Goal: Transaction & Acquisition: Book appointment/travel/reservation

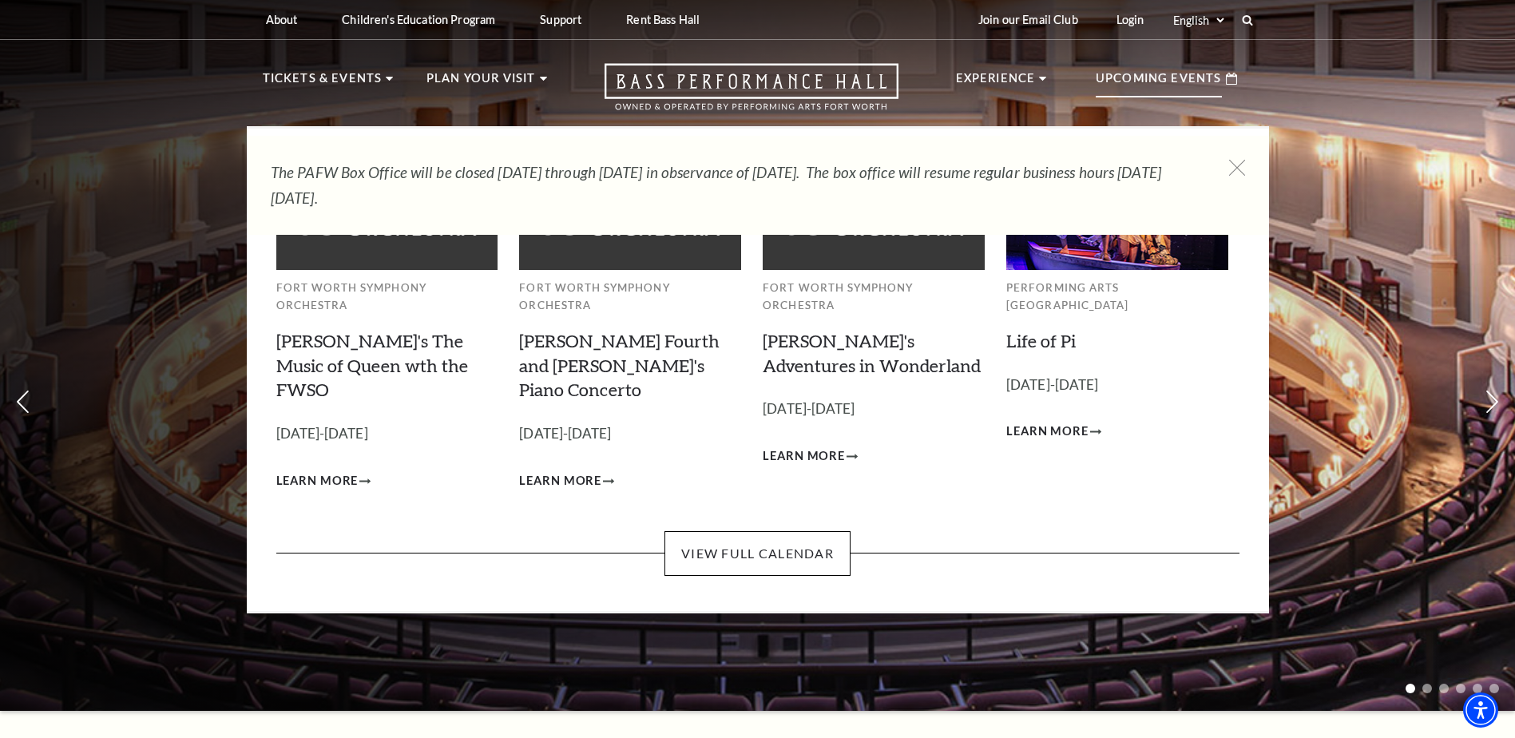
click at [1148, 82] on p "Upcoming Events" at bounding box center [1159, 83] width 126 height 29
click at [766, 531] on link "View Full Calendar" at bounding box center [758, 553] width 186 height 45
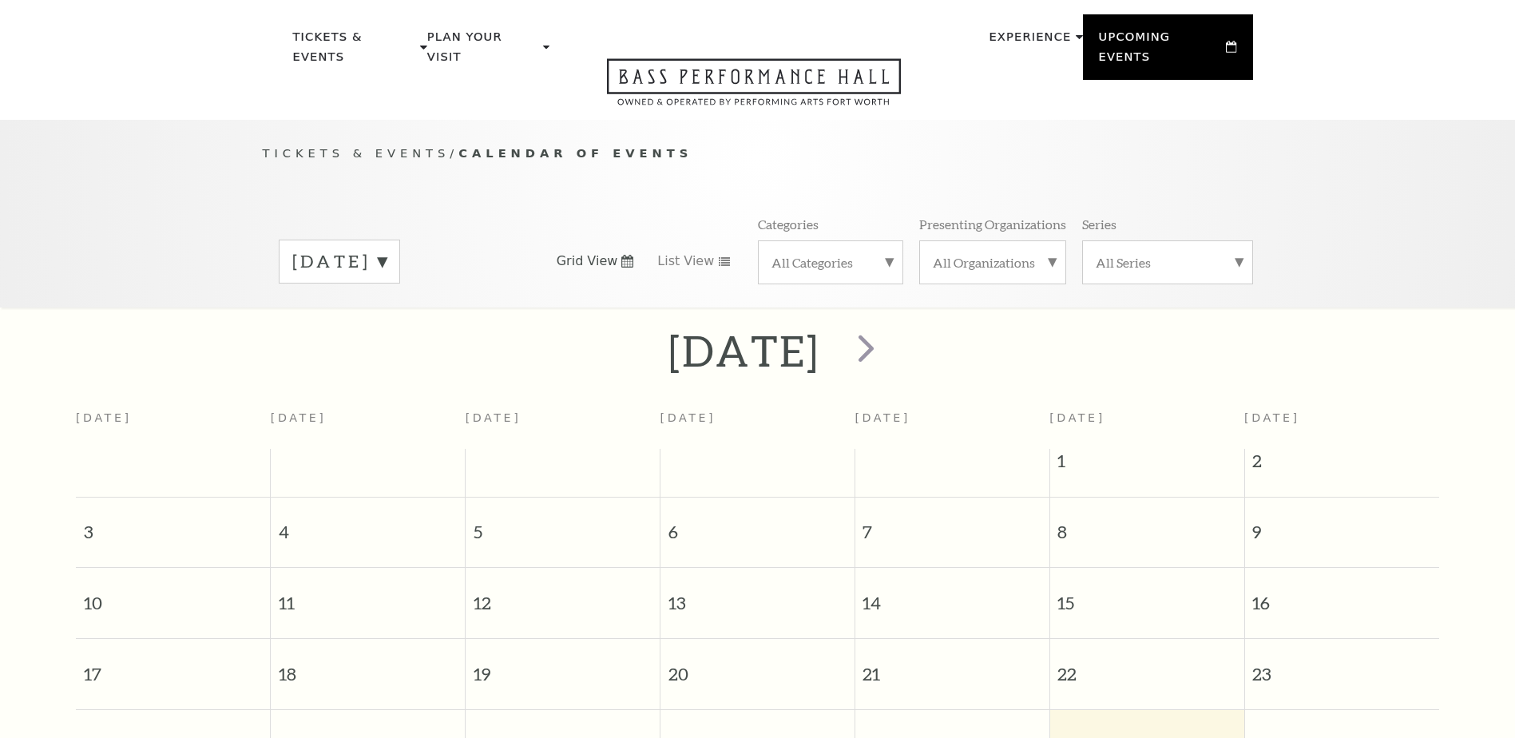
scroll to position [141, 0]
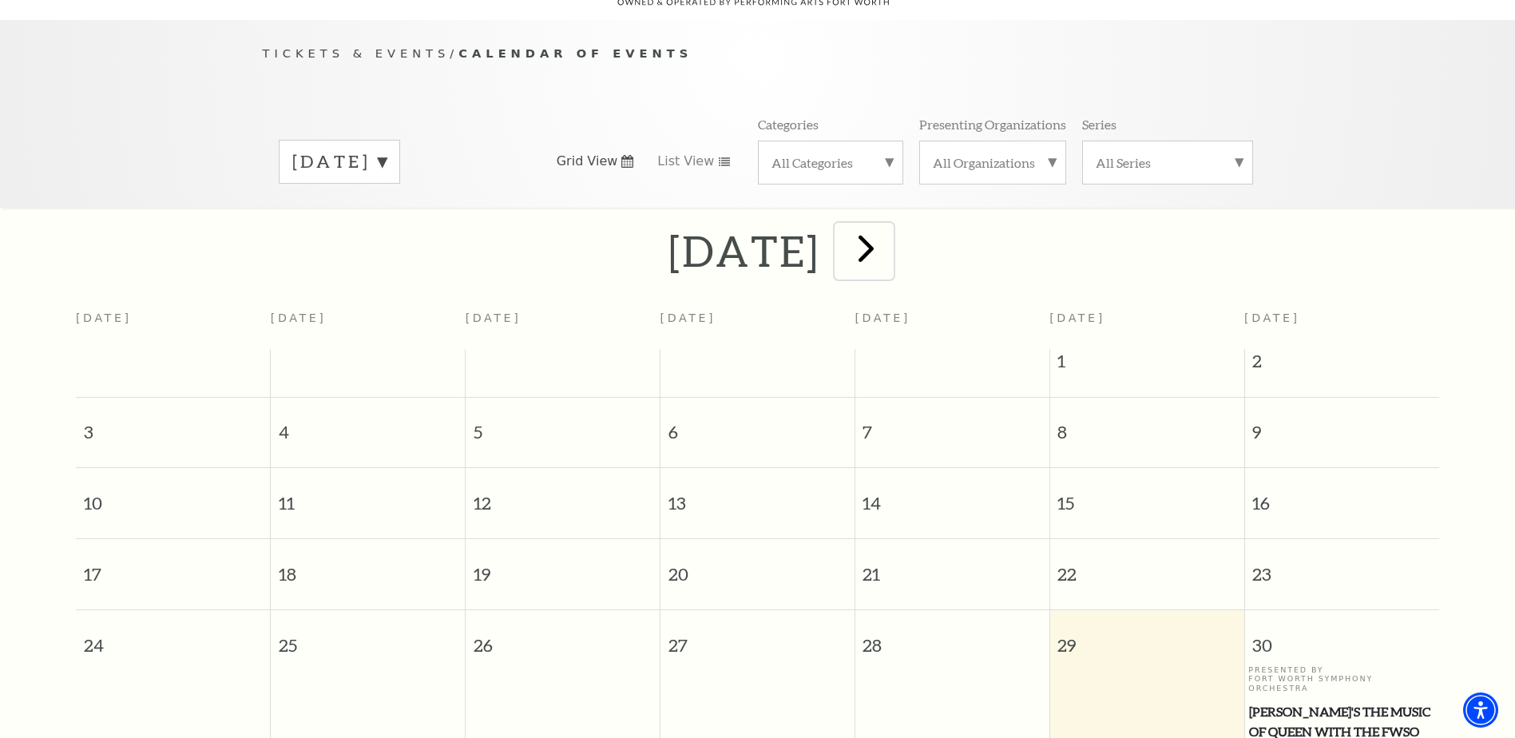
click at [889, 232] on span "next" at bounding box center [866, 248] width 46 height 46
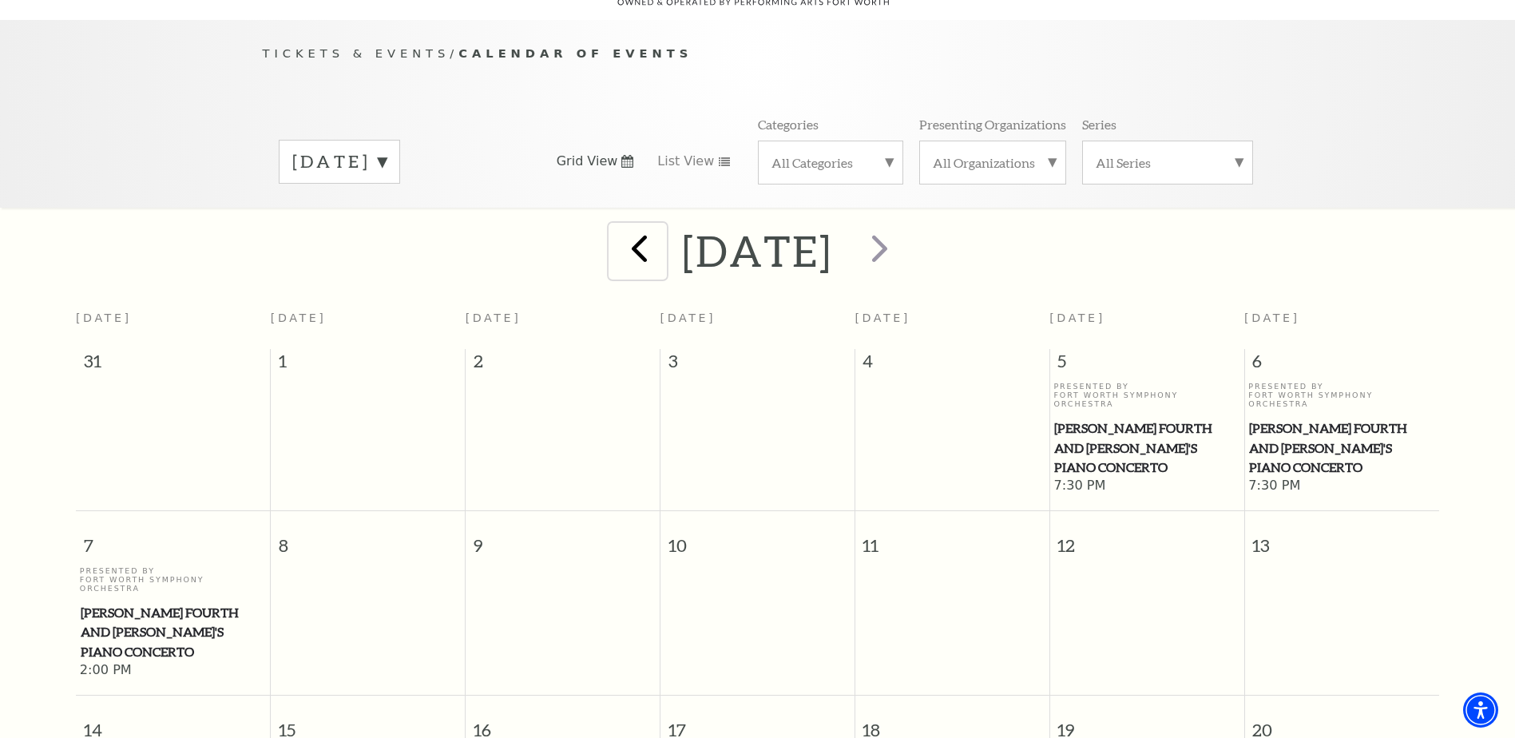
click at [617, 235] on span "prev" at bounding box center [640, 248] width 46 height 46
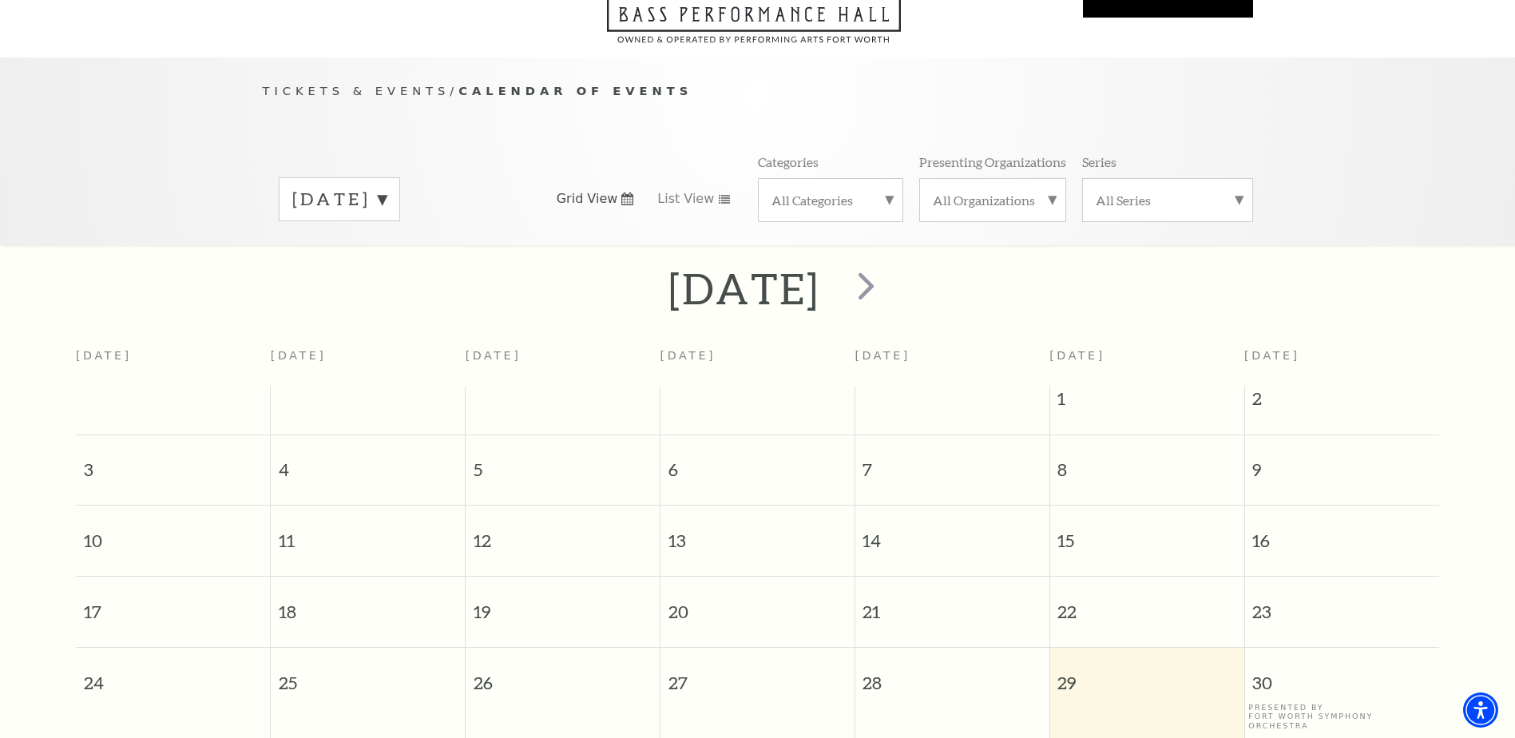
scroll to position [92, 0]
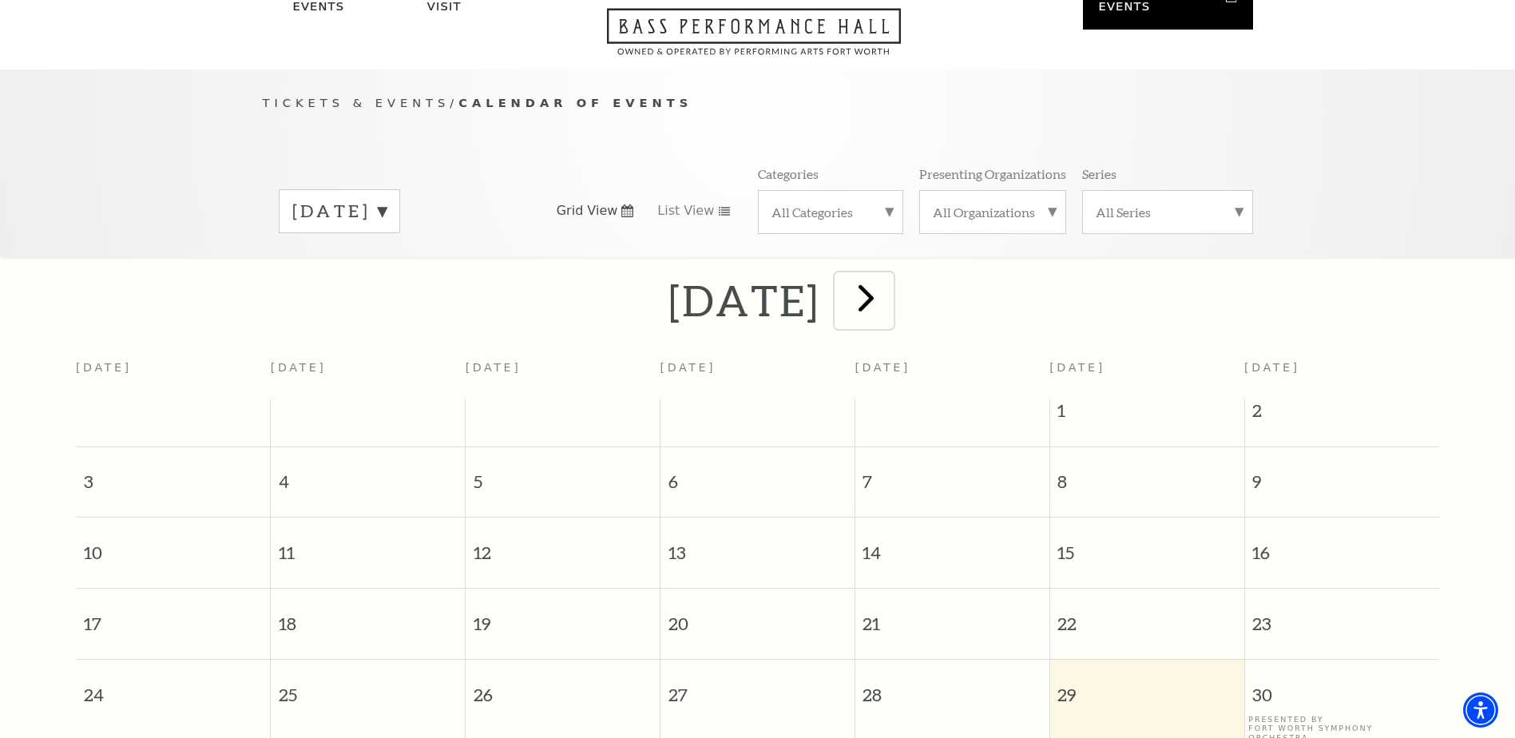
click at [889, 275] on span "next" at bounding box center [866, 298] width 46 height 46
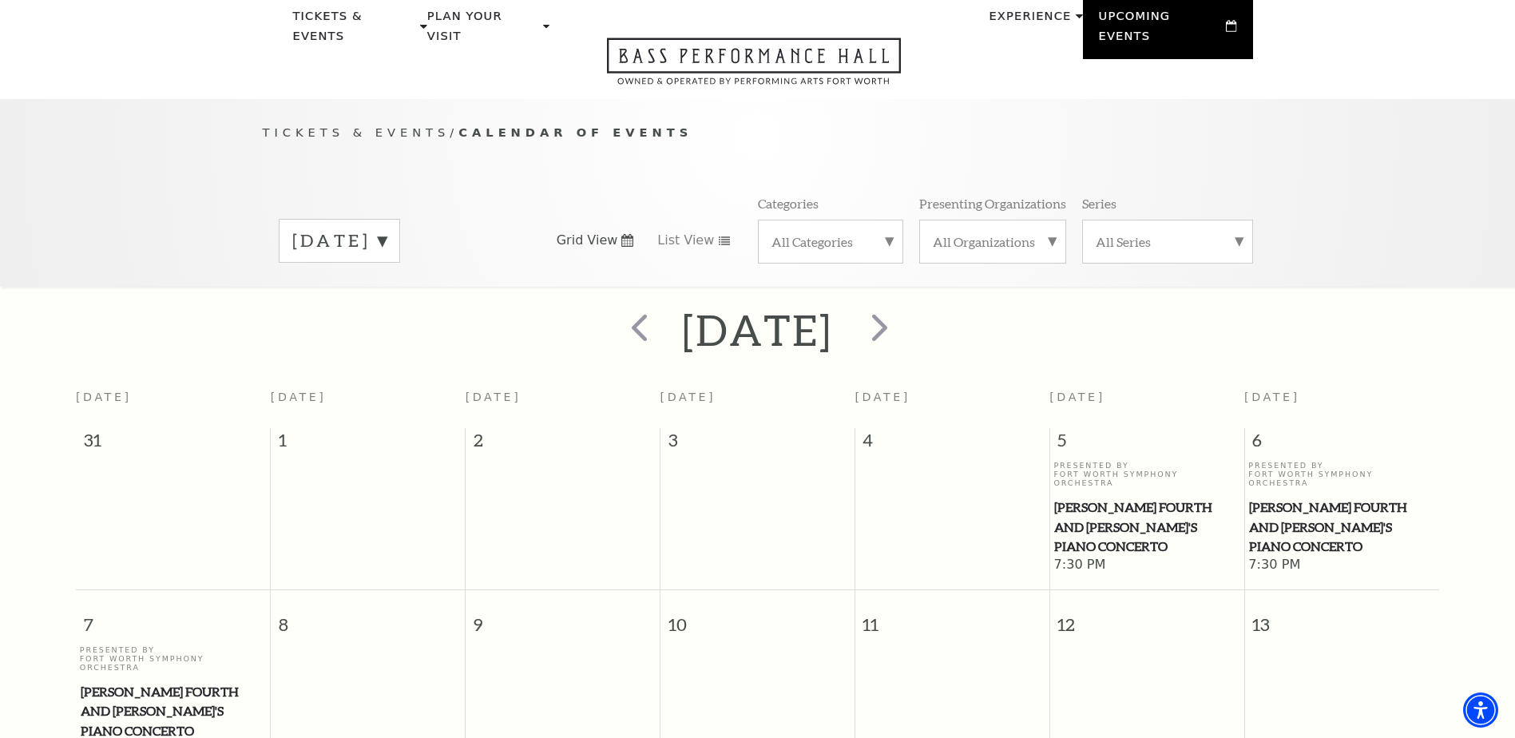
scroll to position [62, 0]
click at [387, 229] on label "[DATE]" at bounding box center [339, 241] width 94 height 25
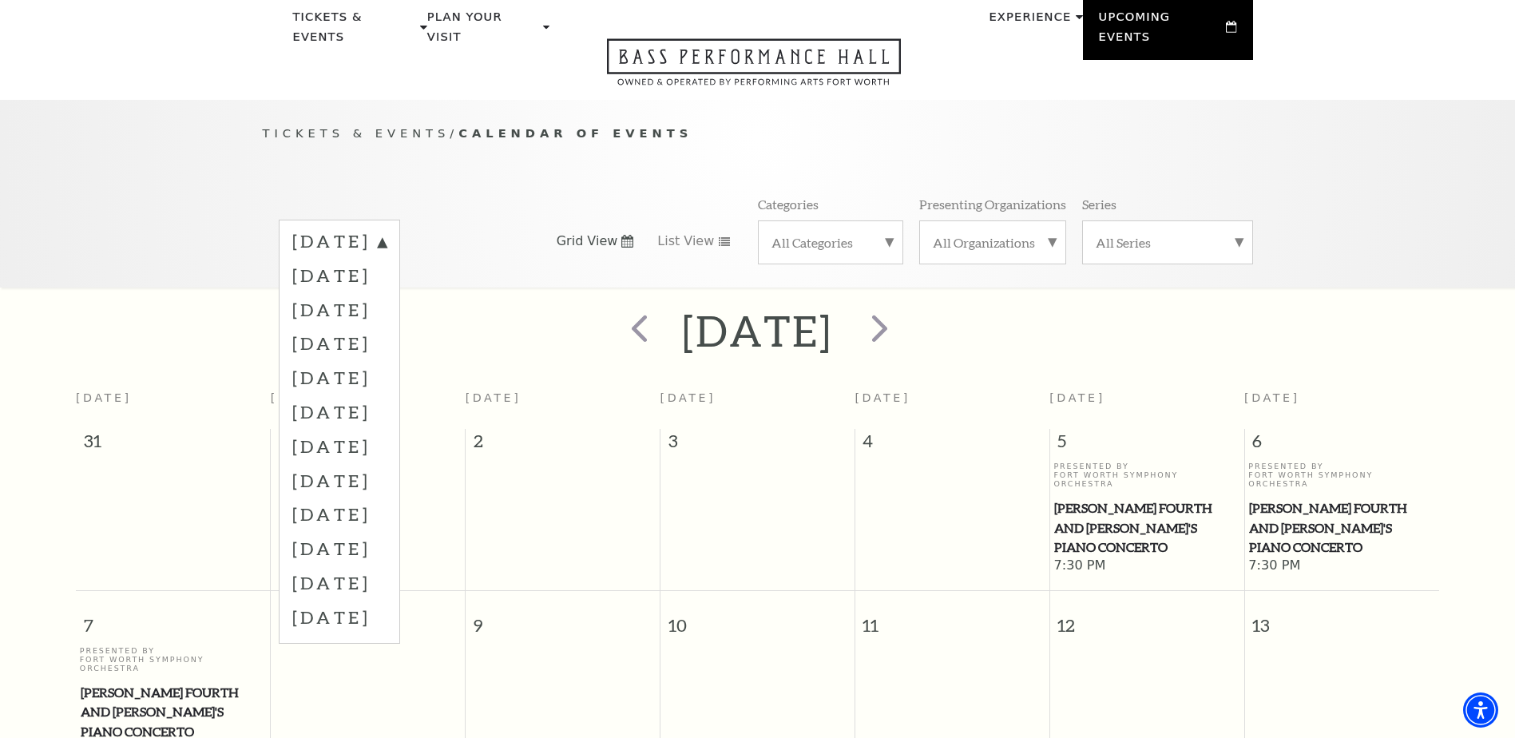
click at [387, 397] on label "[DATE]" at bounding box center [339, 412] width 94 height 34
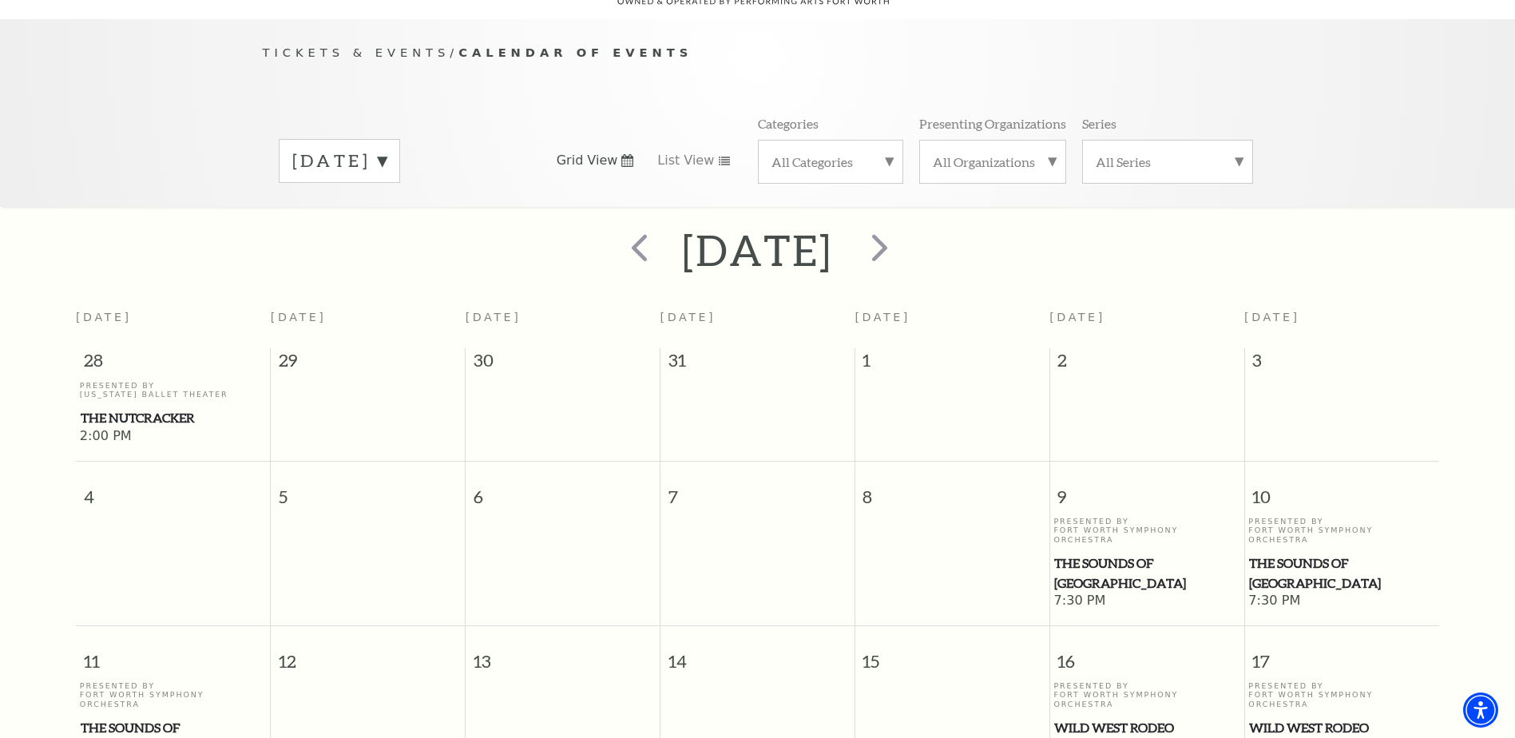
scroll to position [141, 0]
click at [903, 228] on span "next" at bounding box center [880, 248] width 46 height 46
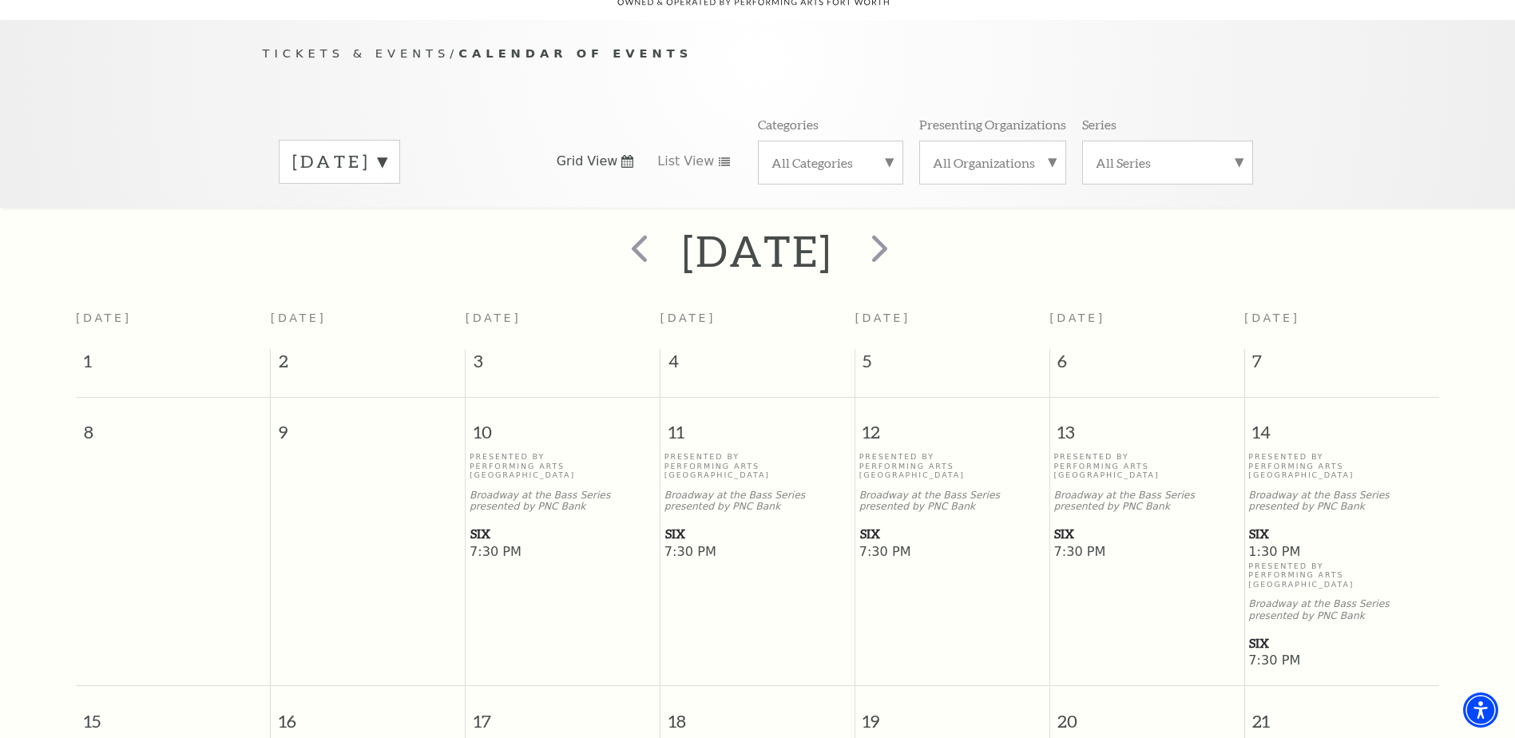
click at [1265, 524] on span "SIX" at bounding box center [1341, 534] width 185 height 20
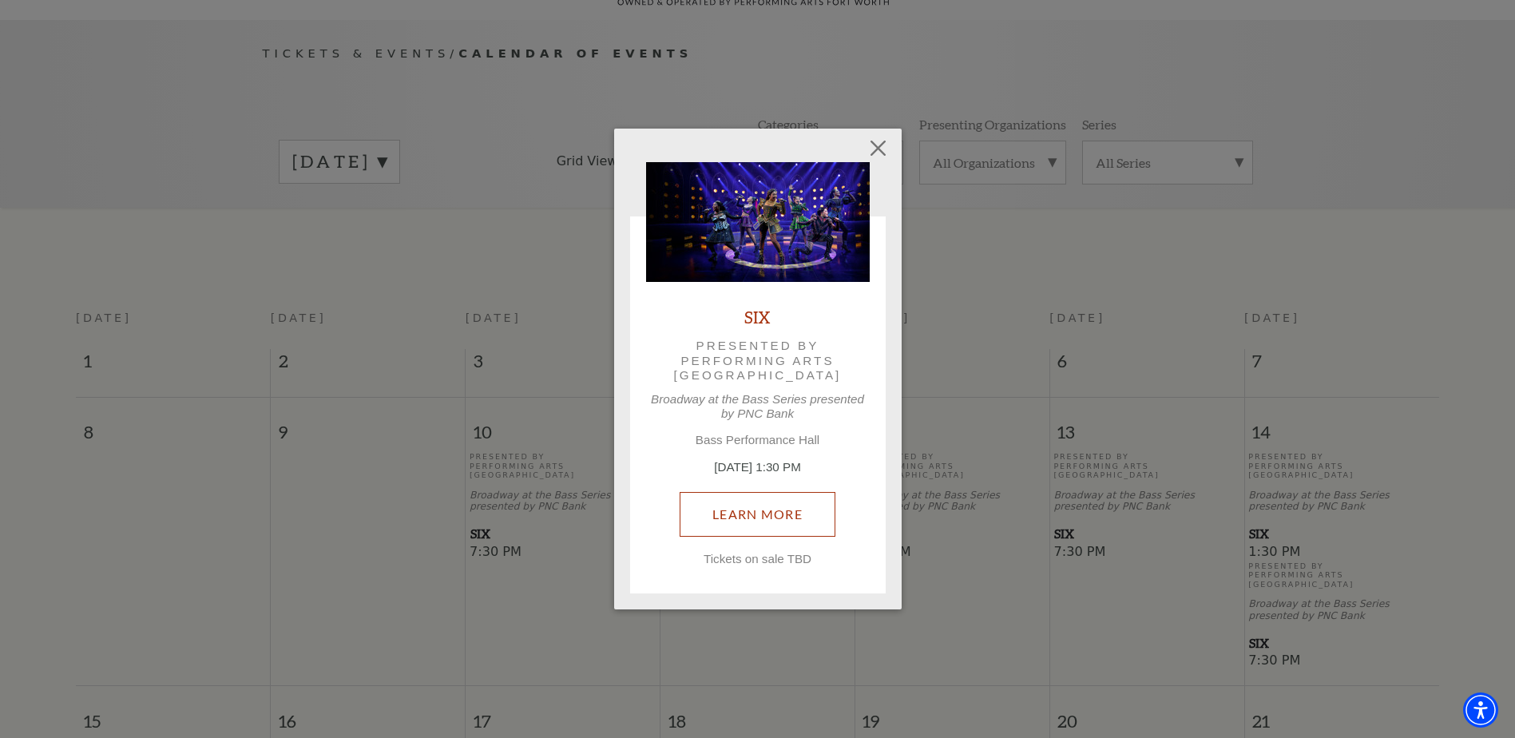
click at [764, 517] on link "Learn More" at bounding box center [758, 514] width 156 height 45
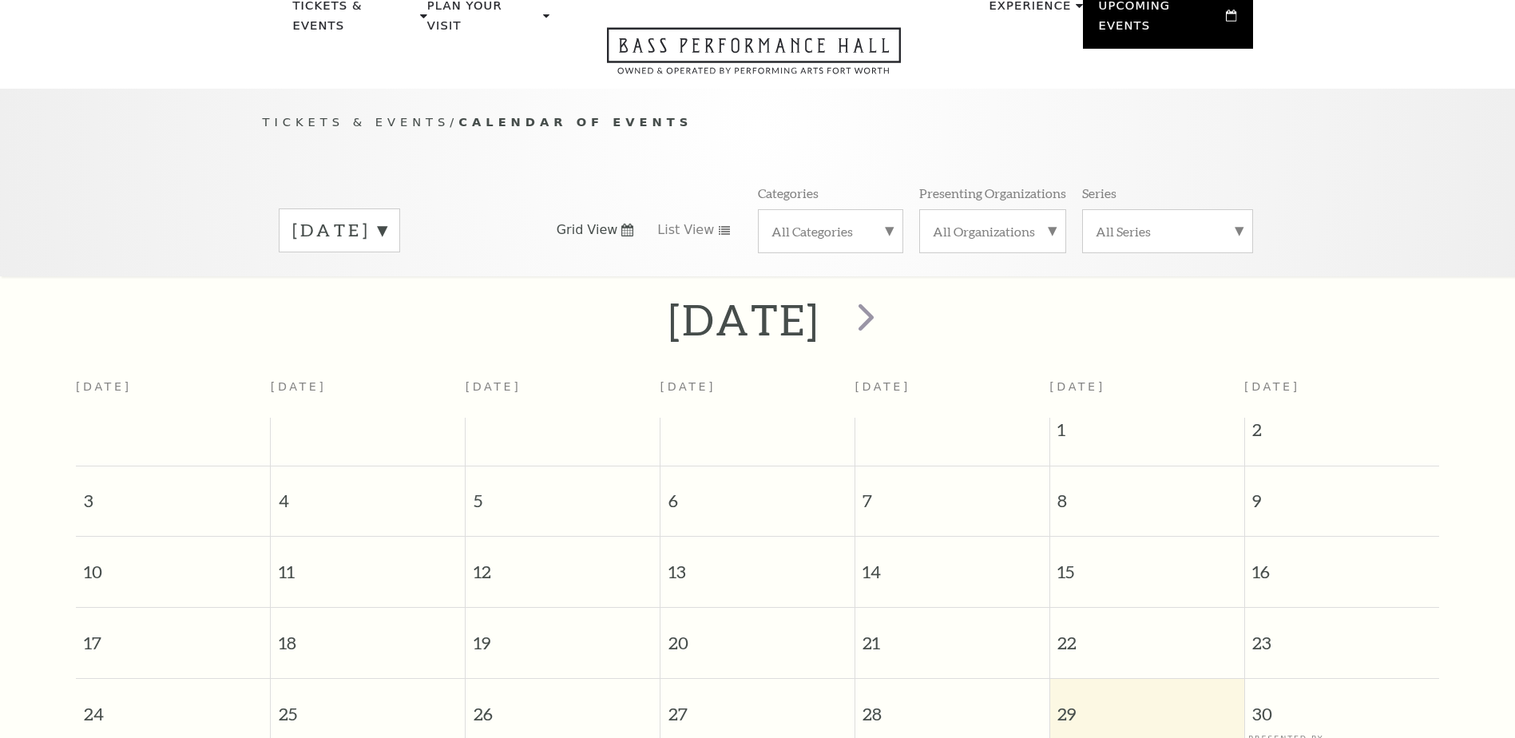
scroll to position [141, 0]
